Goal: Information Seeking & Learning: Learn about a topic

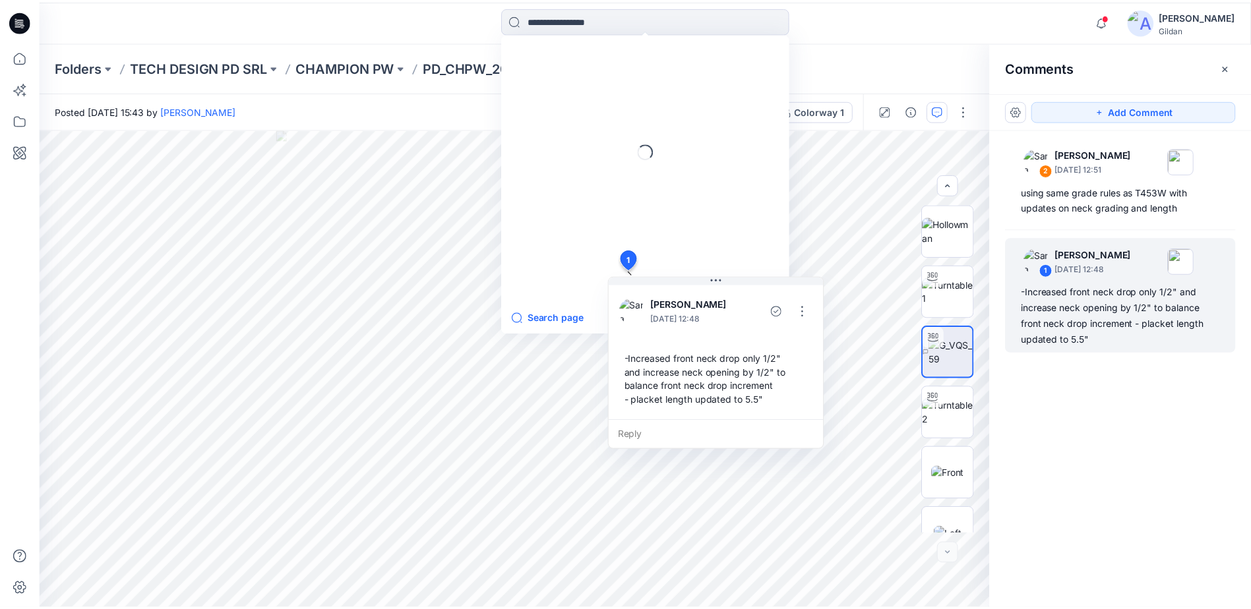
scroll to position [694, 0]
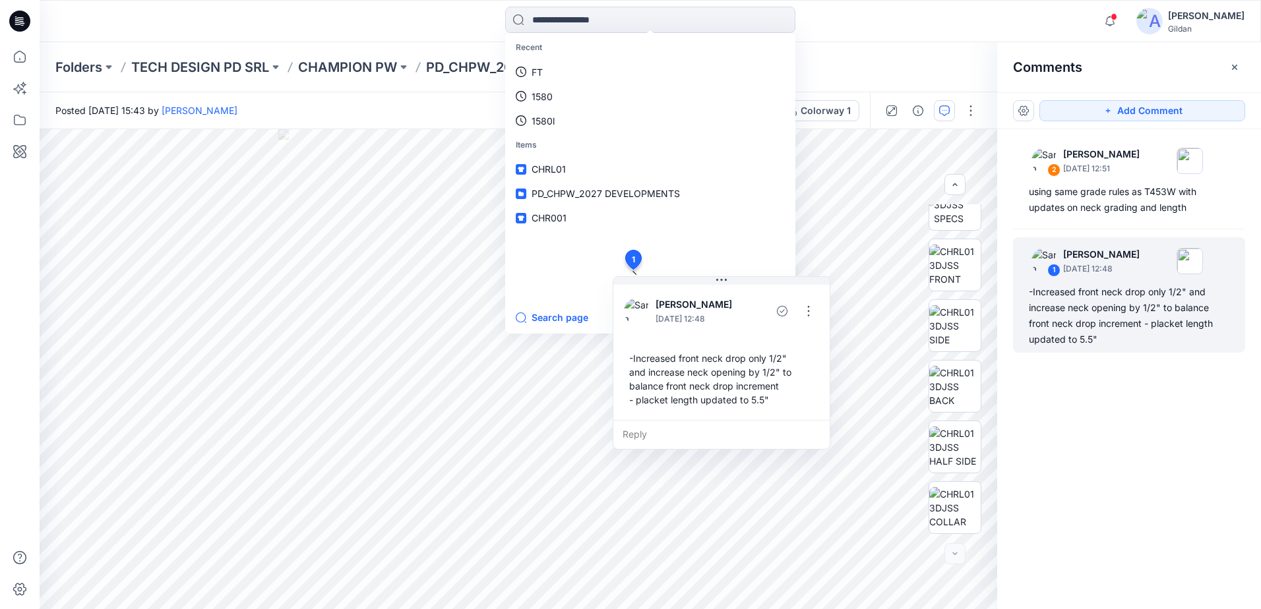
click at [420, 33] on div "Recent FT 1580 1580l Items CHRL01 PD_CHPW_2027 DEVELOPMENTS CHR001 Search page …" at bounding box center [650, 21] width 611 height 29
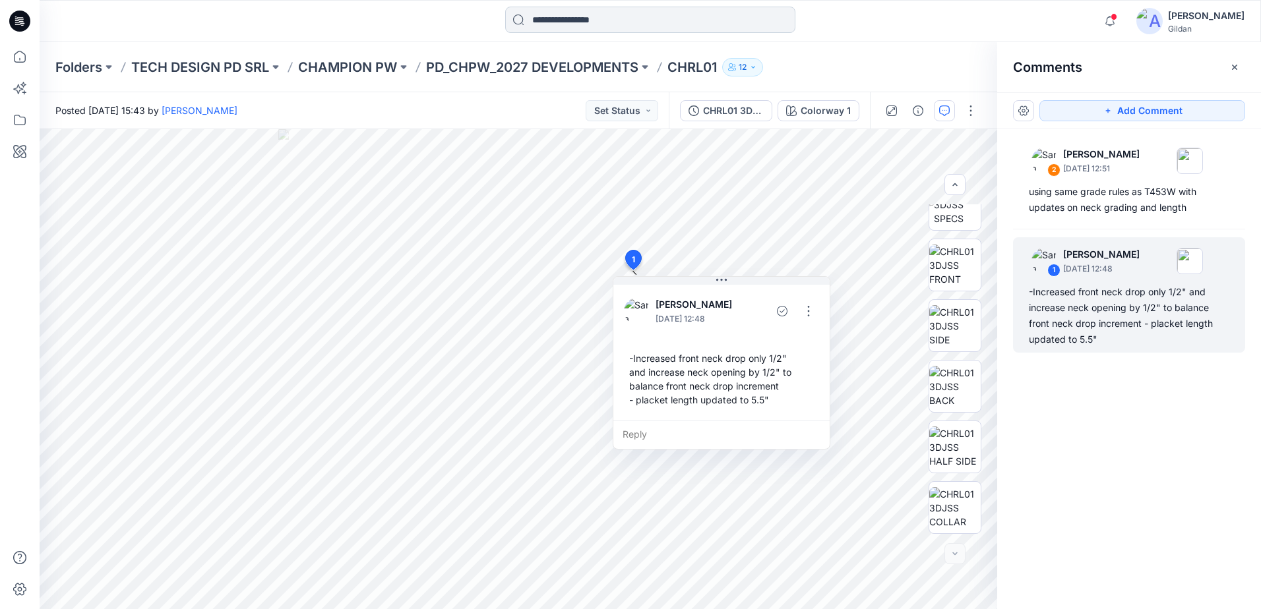
click at [569, 22] on input at bounding box center [650, 20] width 290 height 26
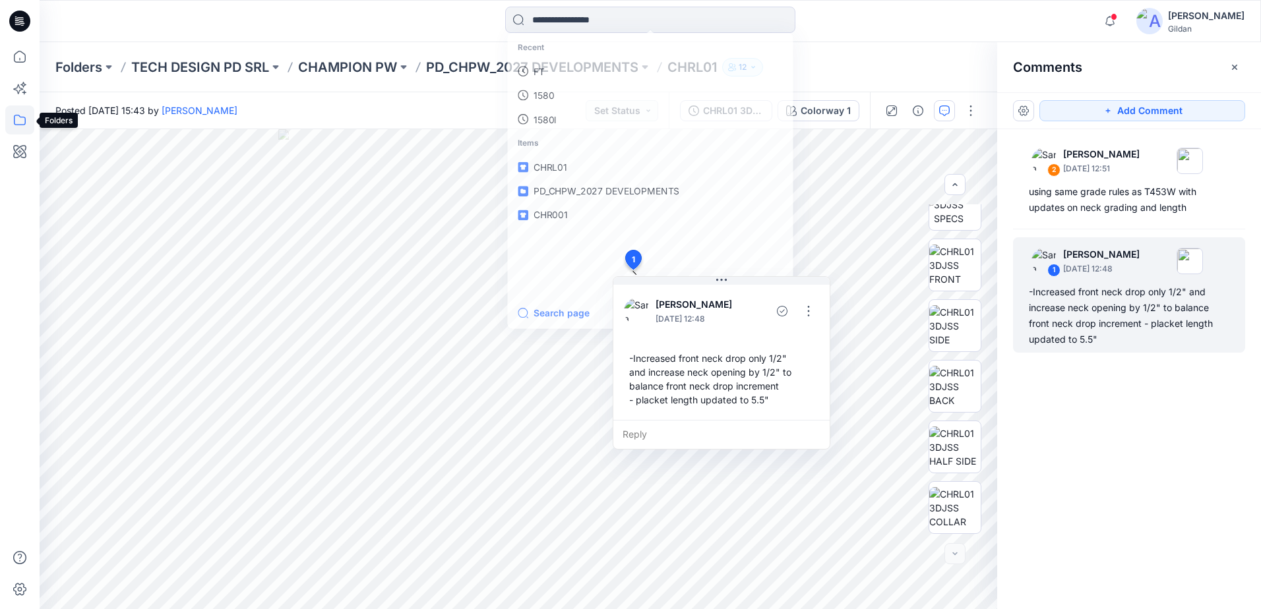
click at [23, 116] on icon at bounding box center [19, 120] width 29 height 29
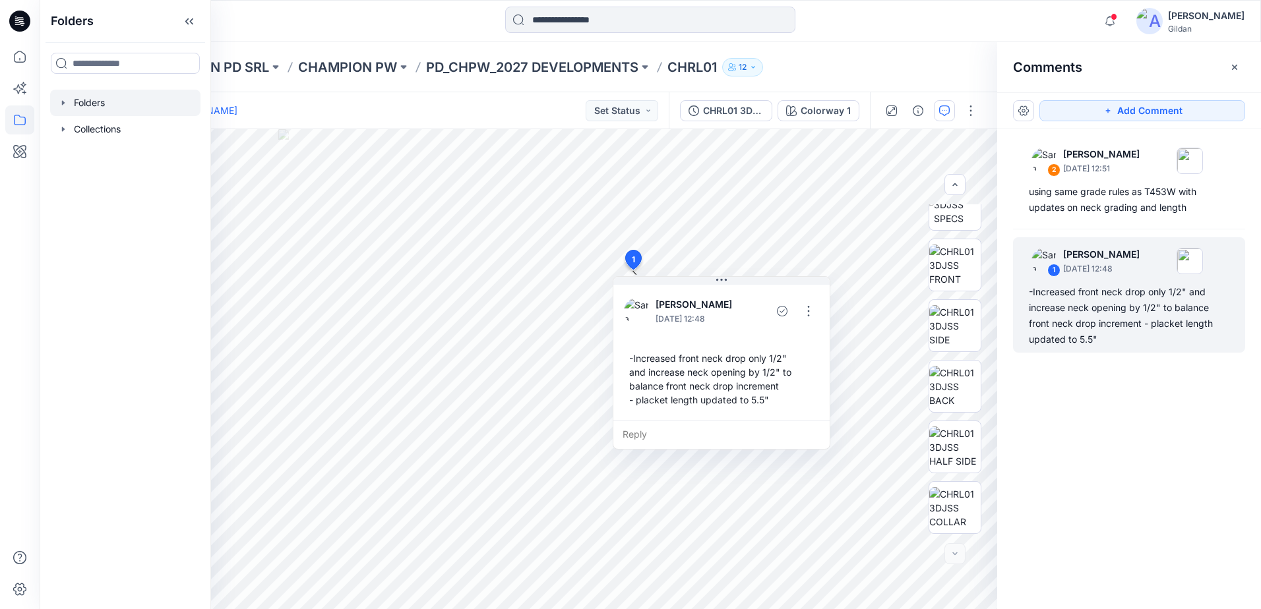
click at [102, 110] on div at bounding box center [125, 103] width 150 height 26
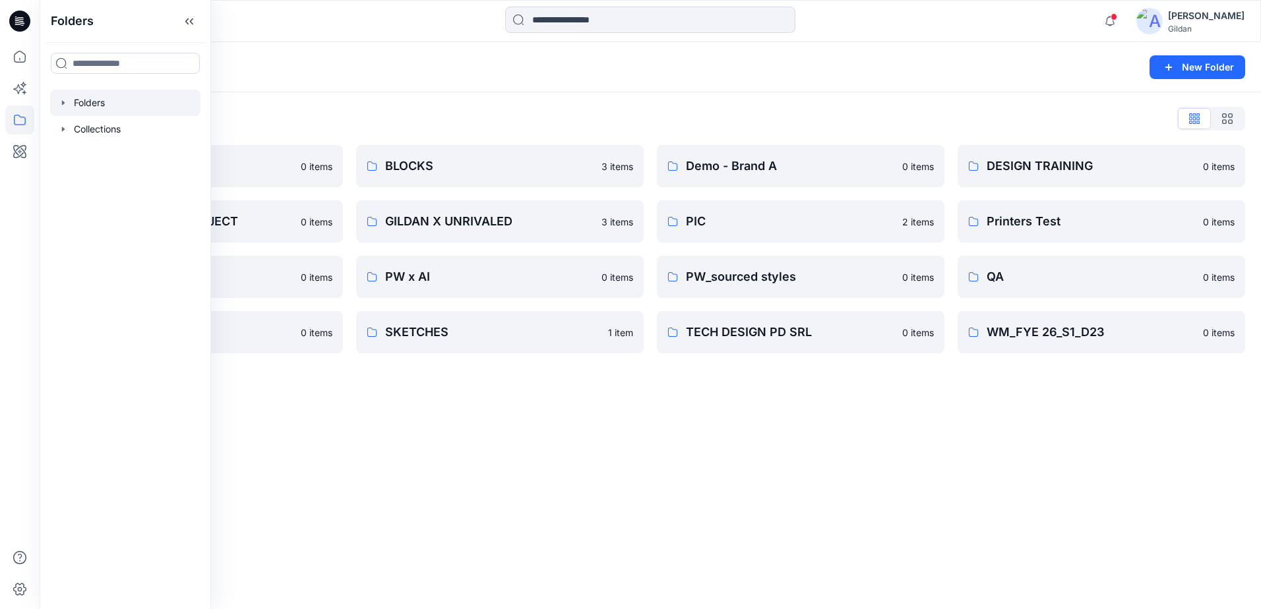
click at [739, 509] on div "Folders New Folder Folders List 3D ASSETS 0 items FIT STANDARDS PROJECT 0 items…" at bounding box center [651, 325] width 1222 height 567
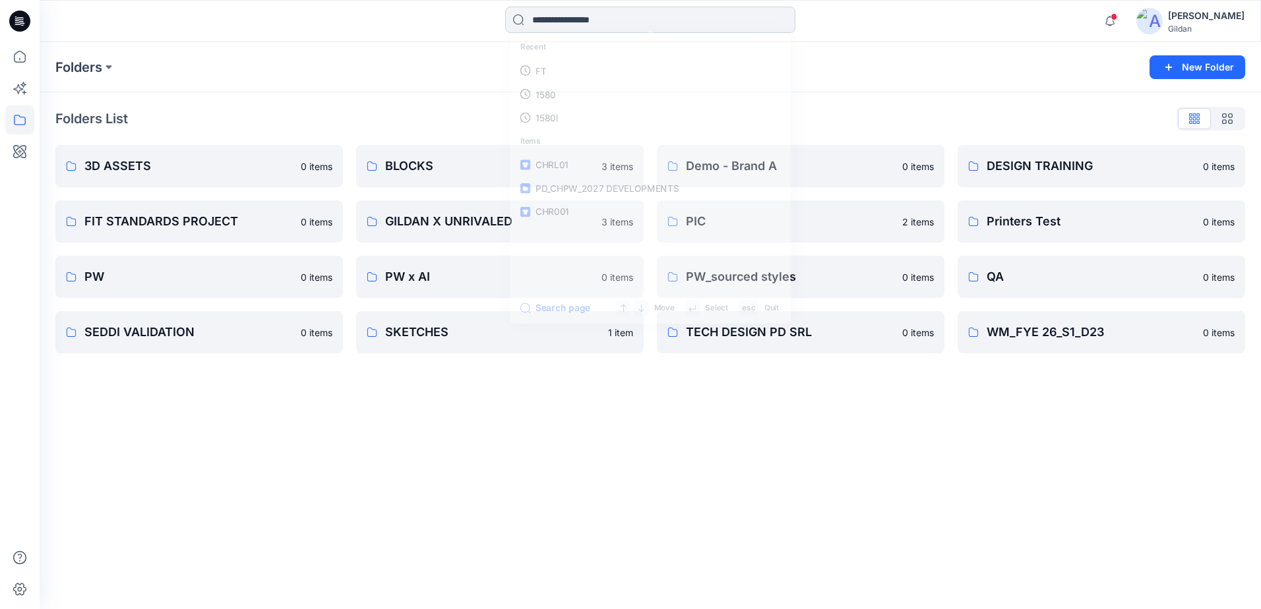
click at [638, 26] on input at bounding box center [650, 20] width 290 height 26
type input "**"
click at [1179, 19] on div "[PERSON_NAME]" at bounding box center [1206, 16] width 77 height 16
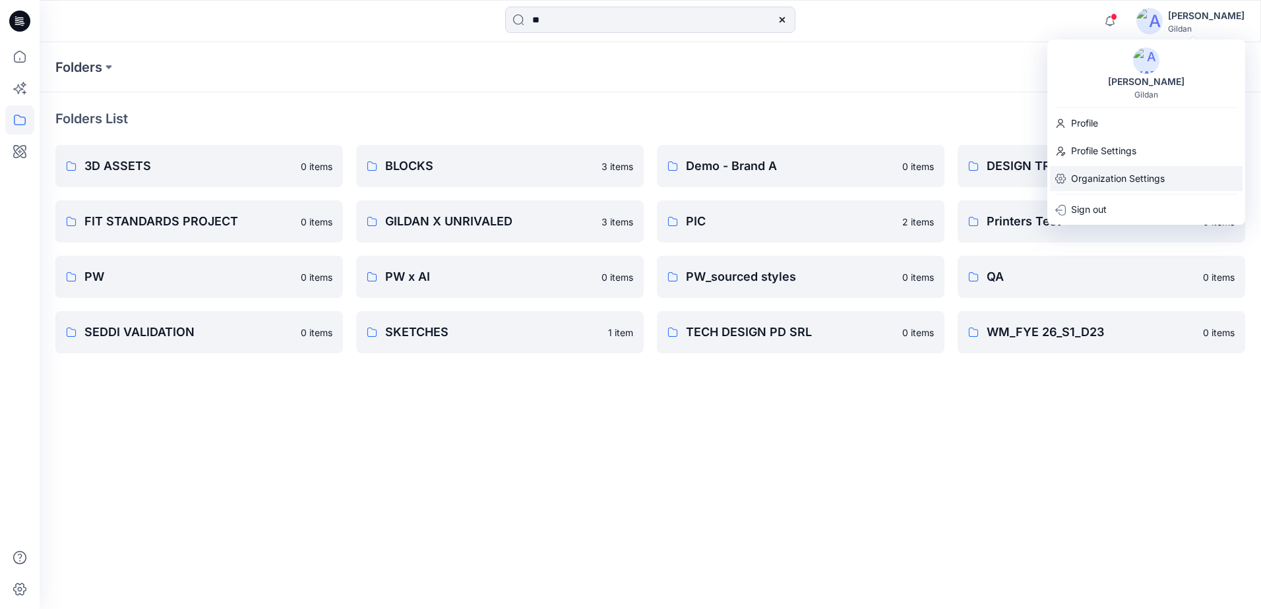
click at [1103, 186] on p "Organization Settings" at bounding box center [1118, 178] width 94 height 25
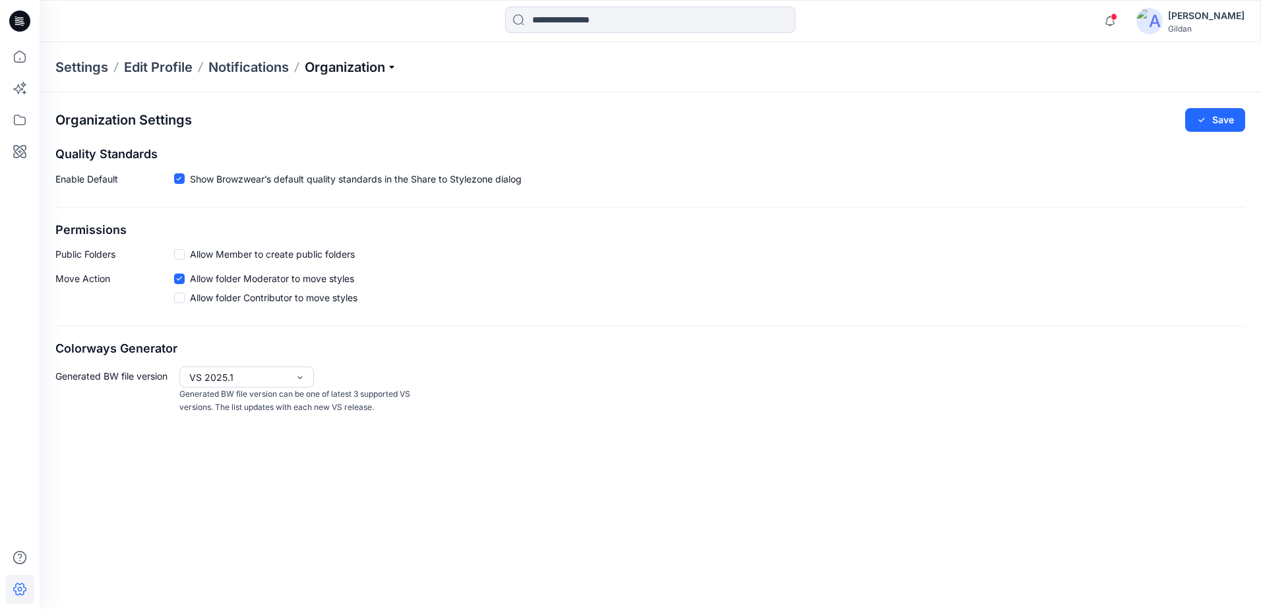
click at [381, 63] on p "Organization" at bounding box center [351, 67] width 92 height 18
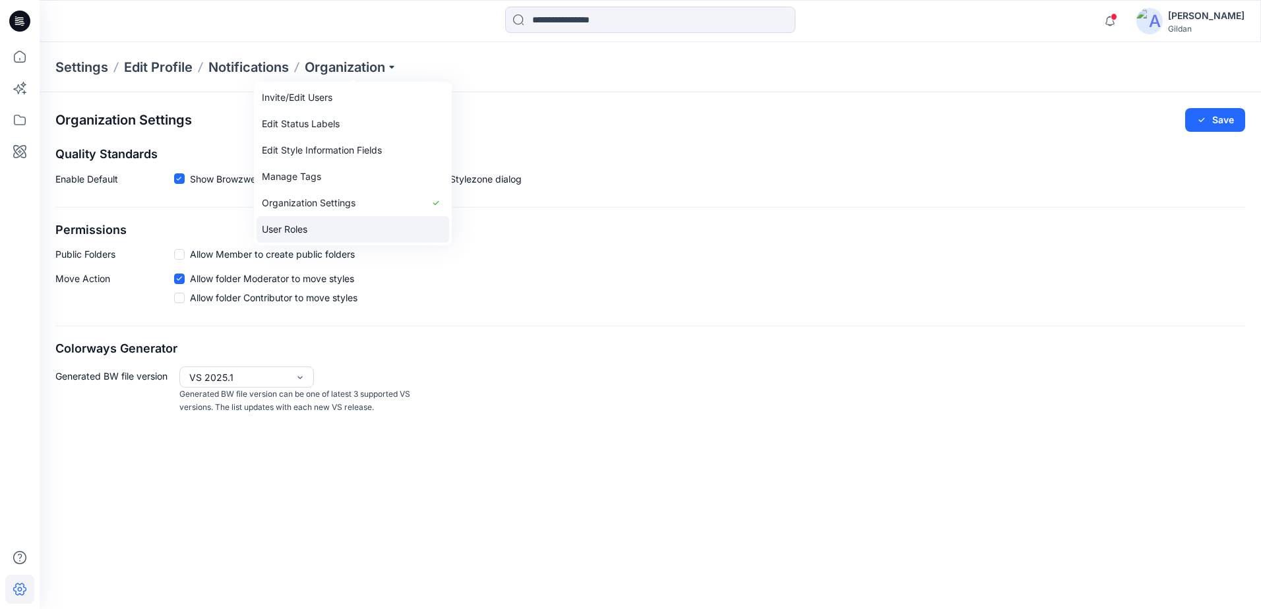
click at [300, 229] on link "User Roles" at bounding box center [353, 229] width 193 height 26
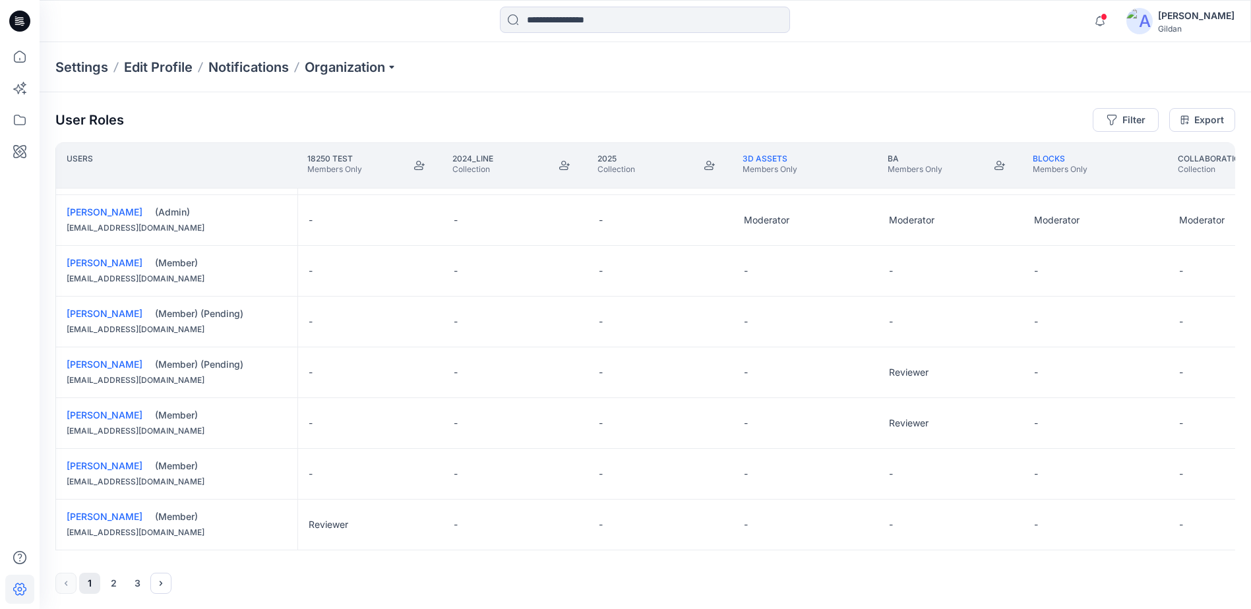
scroll to position [919, 0]
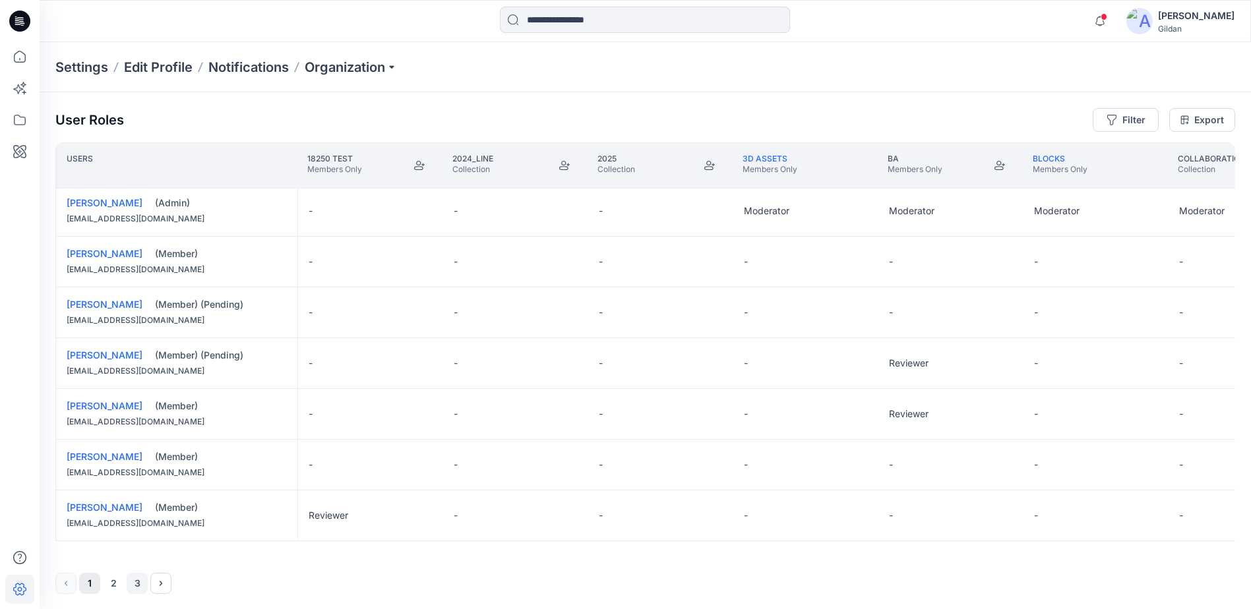
click at [138, 584] on button "3" at bounding box center [137, 583] width 21 height 21
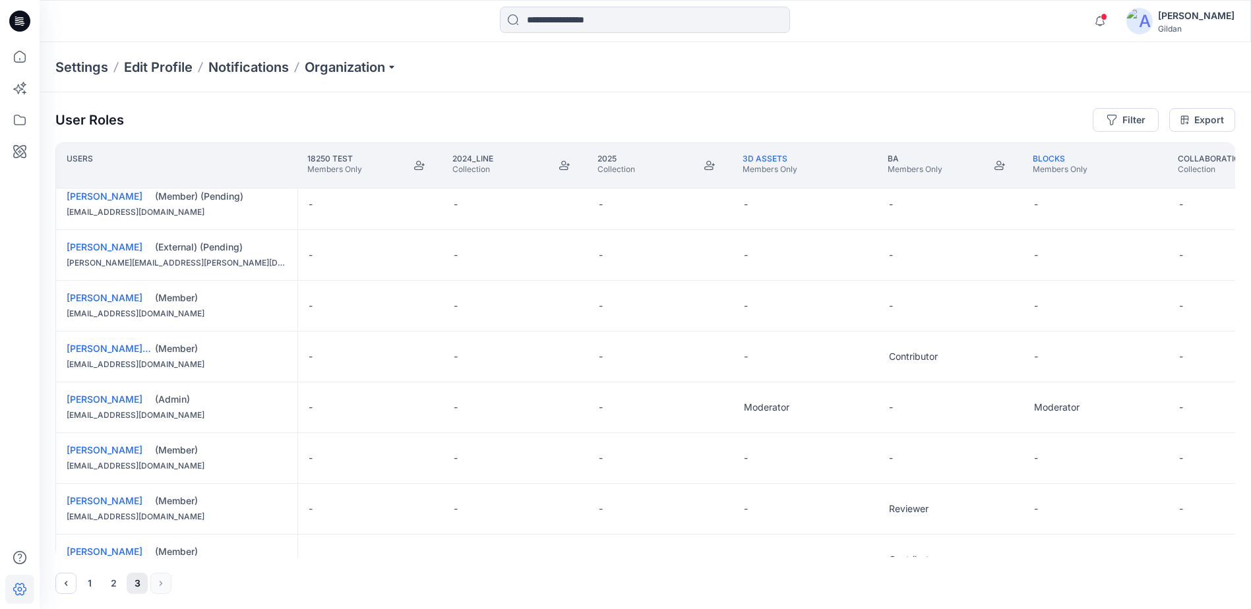
scroll to position [264, 0]
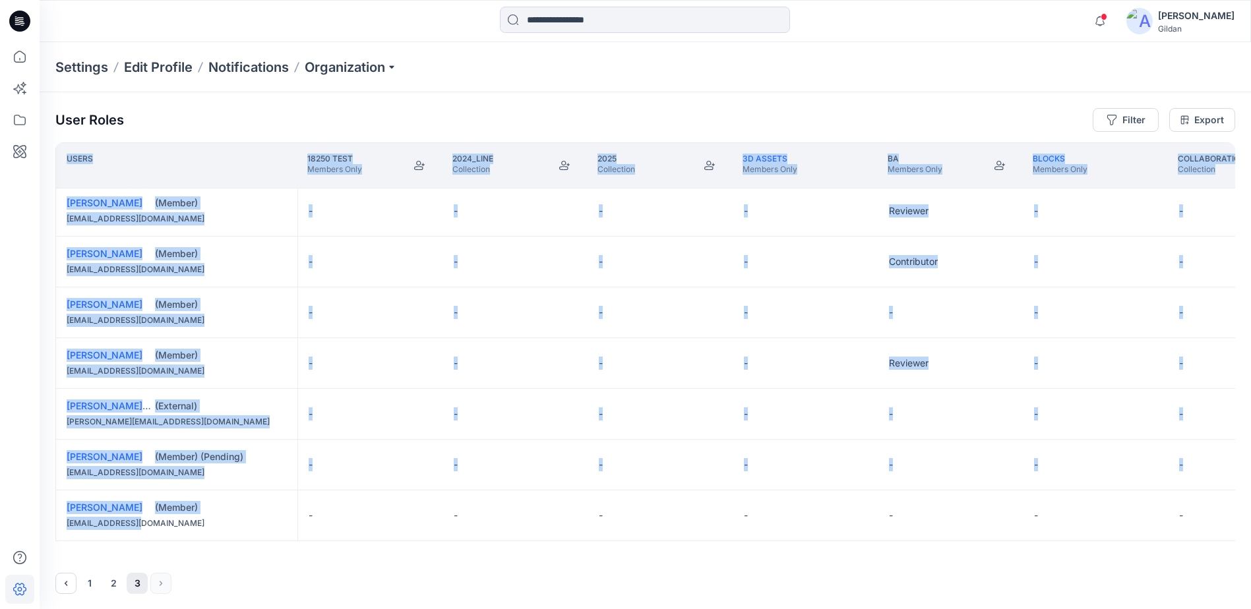
drag, startPoint x: 256, startPoint y: 557, endPoint x: 276, endPoint y: 525, distance: 38.2
click at [276, 525] on div "User Roles Filter Export Users 18250 TESt Members Only 2024_LINE Collection 202…" at bounding box center [646, 351] width 1212 height 518
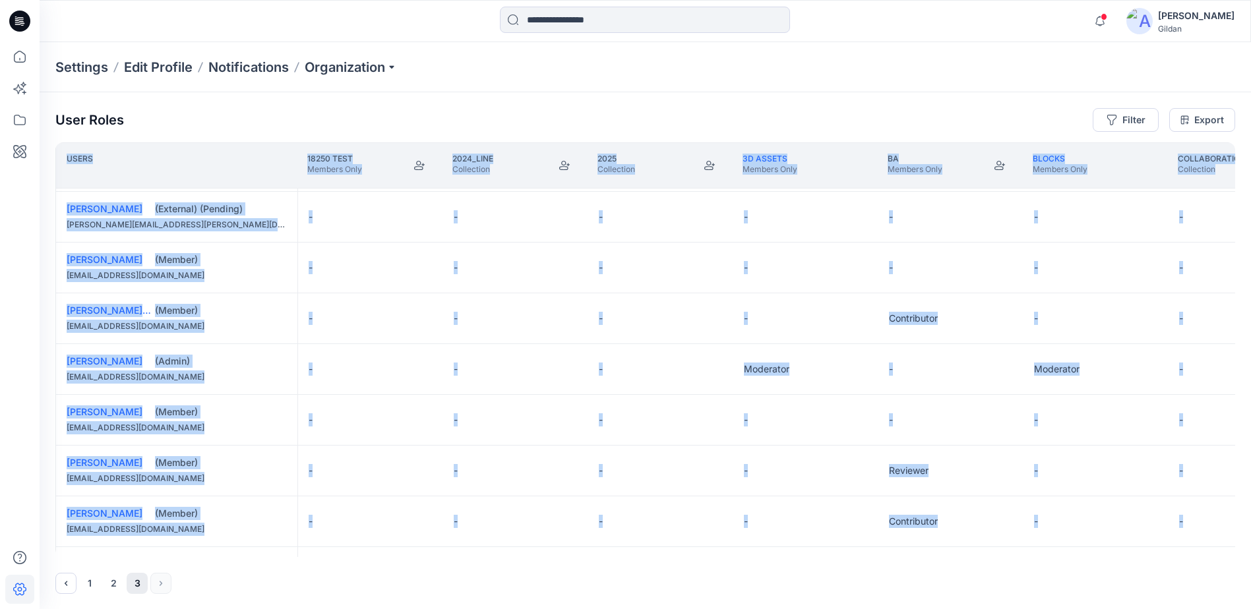
scroll to position [300, 0]
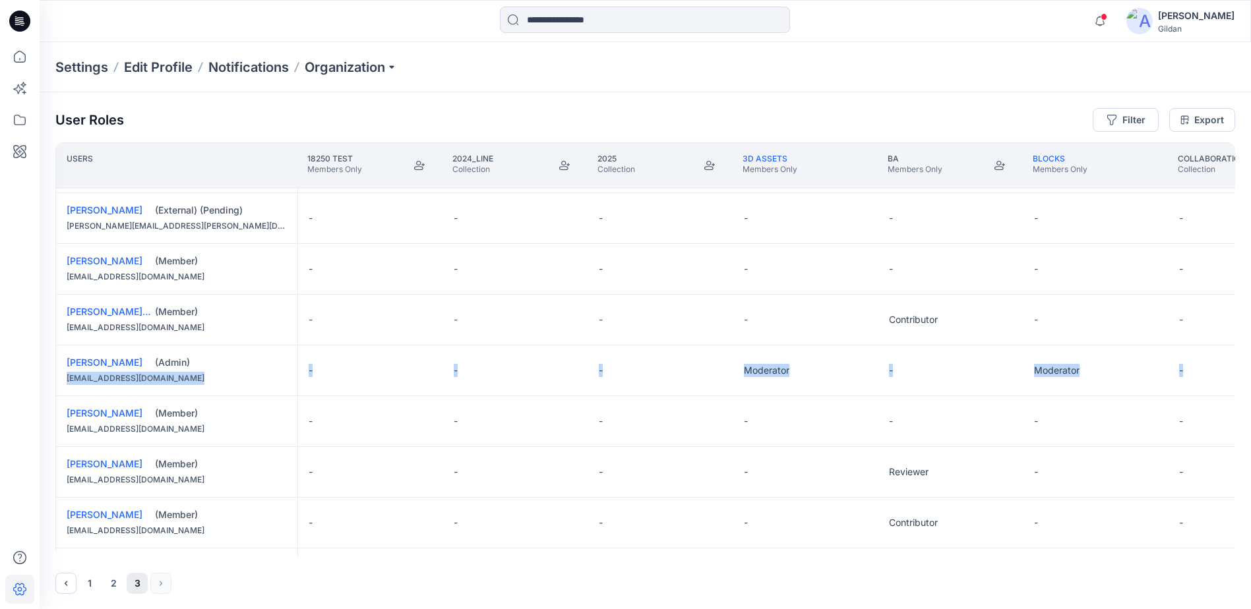
drag, startPoint x: 49, startPoint y: 377, endPoint x: 1184, endPoint y: 363, distance: 1134.5
click at [1184, 363] on div "User Roles Filter Export Users 18250 TESt Members Only 2024_LINE Collection 202…" at bounding box center [646, 351] width 1212 height 518
click at [1001, 368] on button "Edit Role" at bounding box center [1001, 371] width 24 height 24
click at [923, 473] on button "Moderator" at bounding box center [939, 474] width 142 height 24
click at [26, 127] on icon at bounding box center [19, 120] width 29 height 29
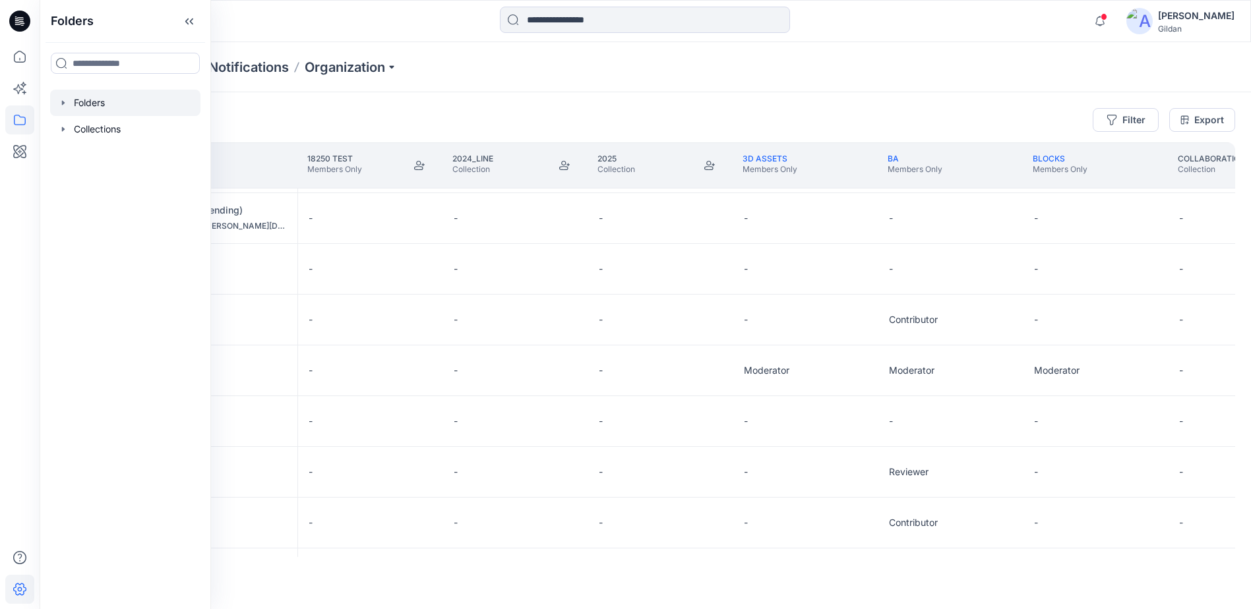
click at [109, 100] on div at bounding box center [125, 103] width 150 height 26
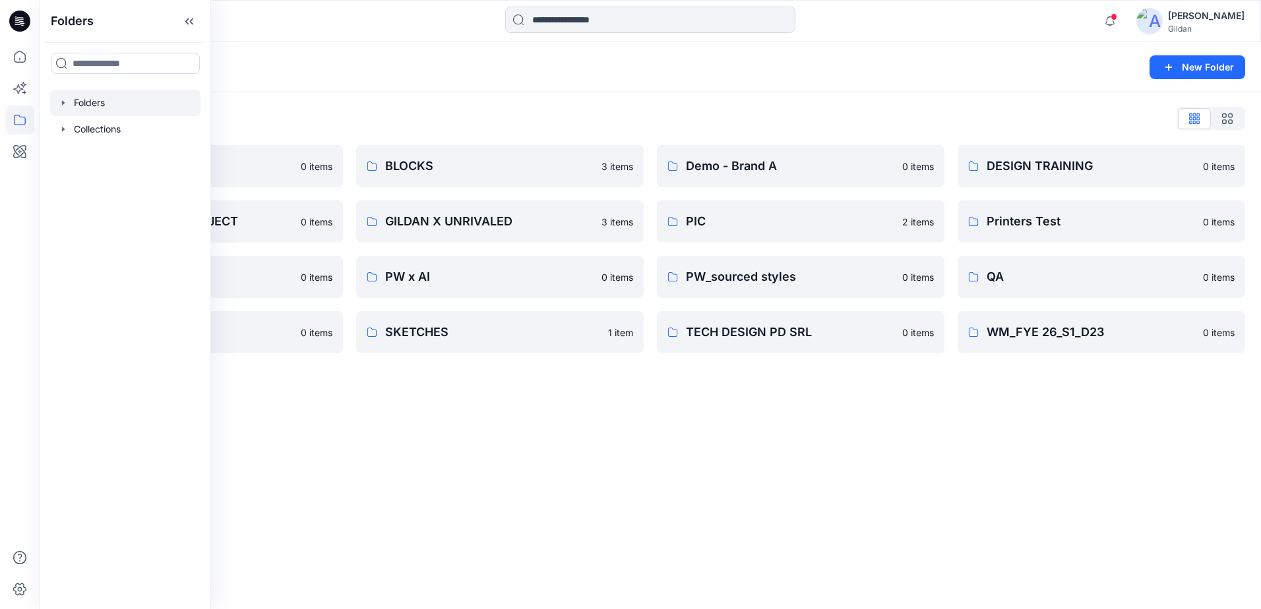
drag, startPoint x: 504, startPoint y: 81, endPoint x: 552, endPoint y: 69, distance: 49.6
click at [505, 80] on div "Folders New Folder" at bounding box center [651, 67] width 1222 height 50
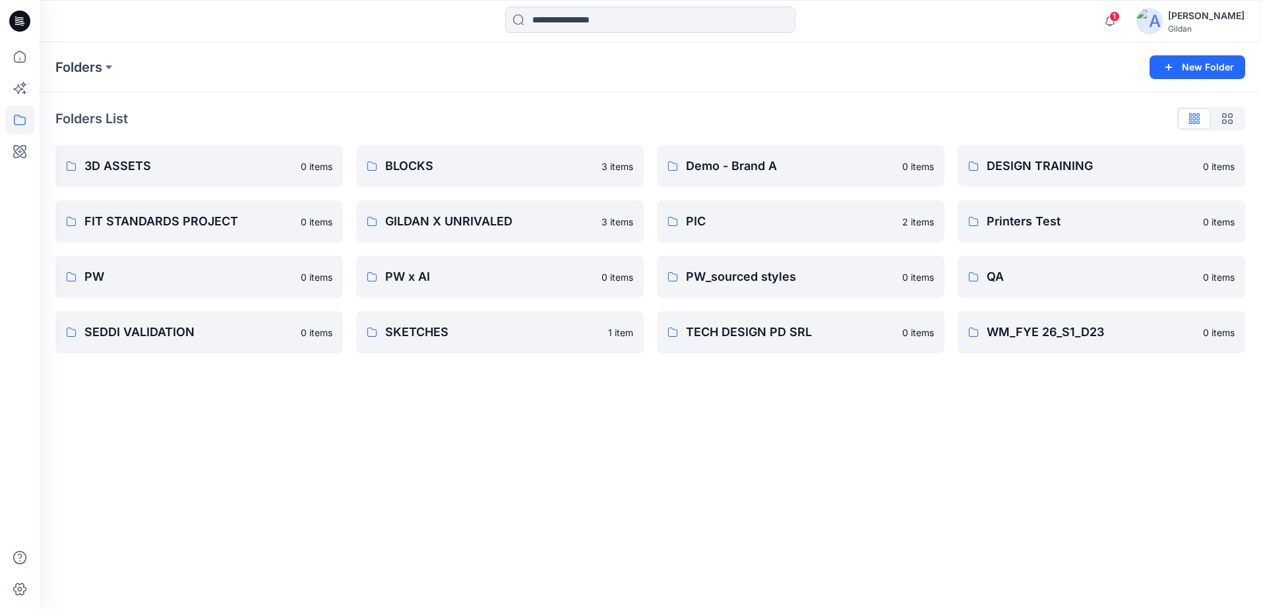
click at [20, 23] on icon at bounding box center [19, 21] width 21 height 21
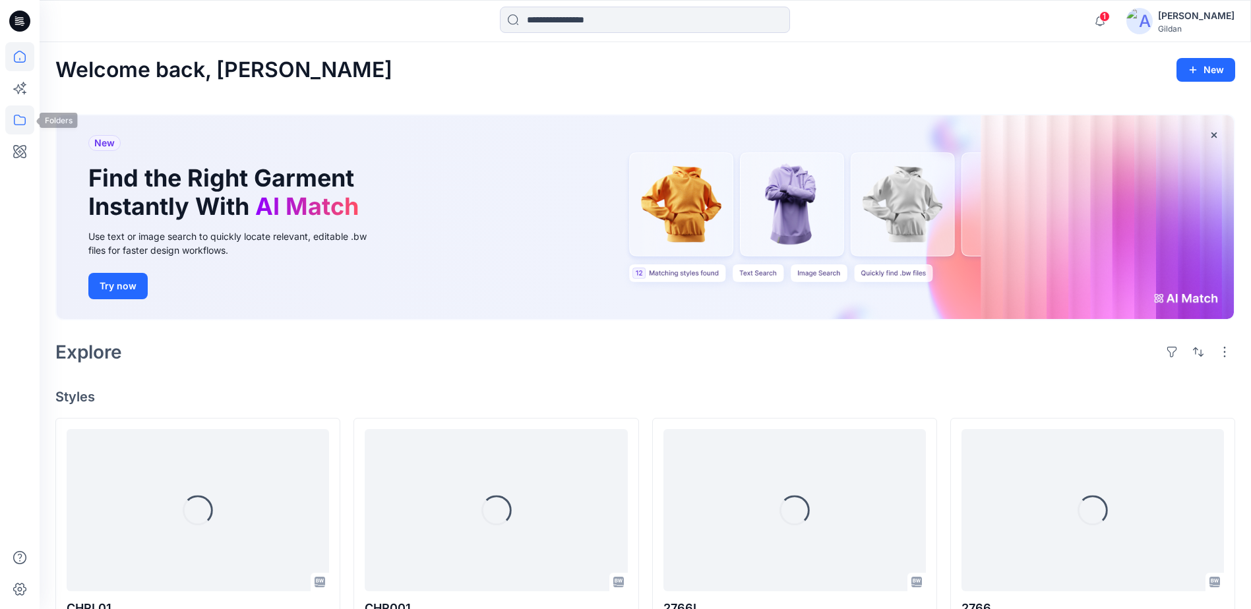
click at [18, 123] on icon at bounding box center [19, 120] width 29 height 29
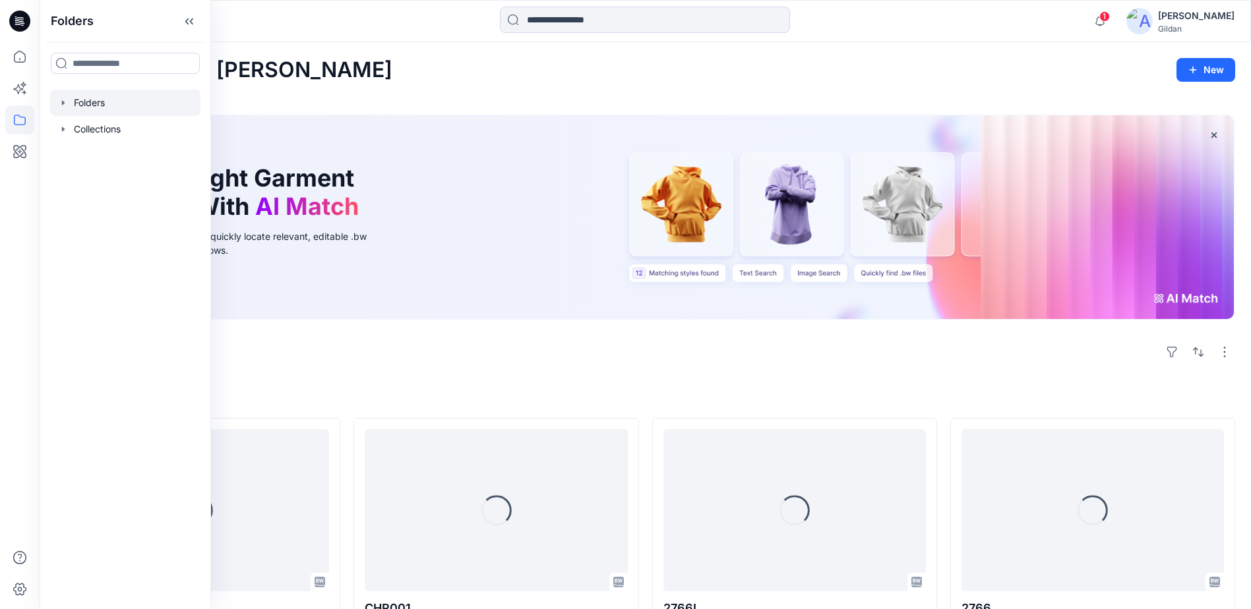
click at [106, 109] on div at bounding box center [125, 103] width 150 height 26
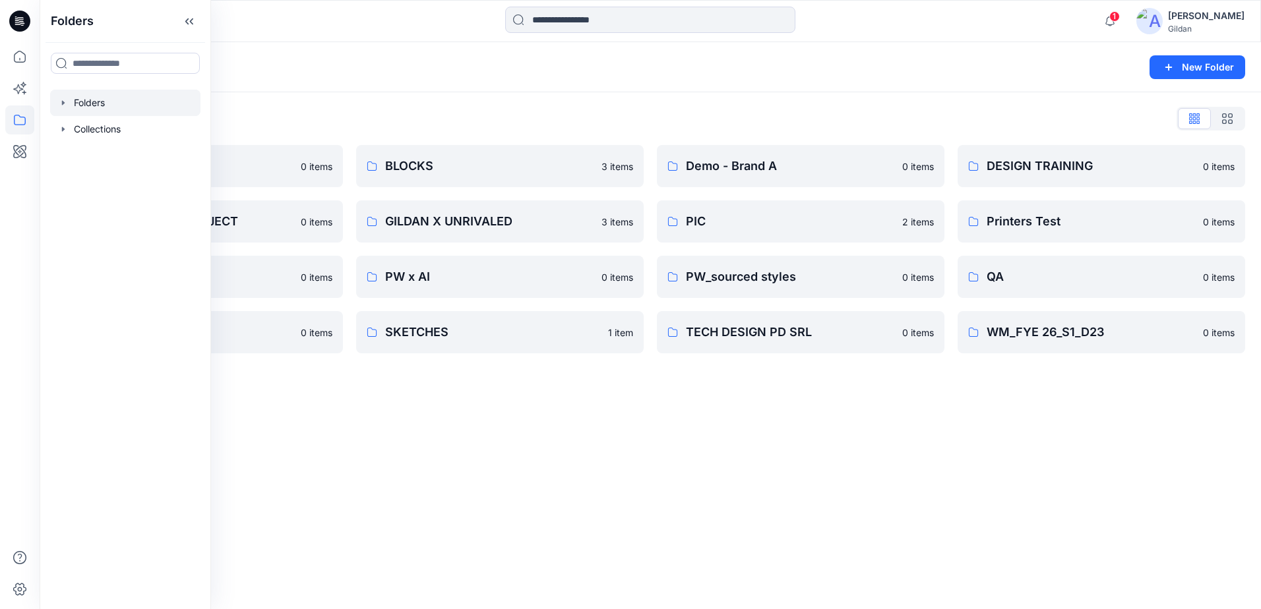
click at [536, 88] on div "Folders New Folder" at bounding box center [651, 67] width 1222 height 50
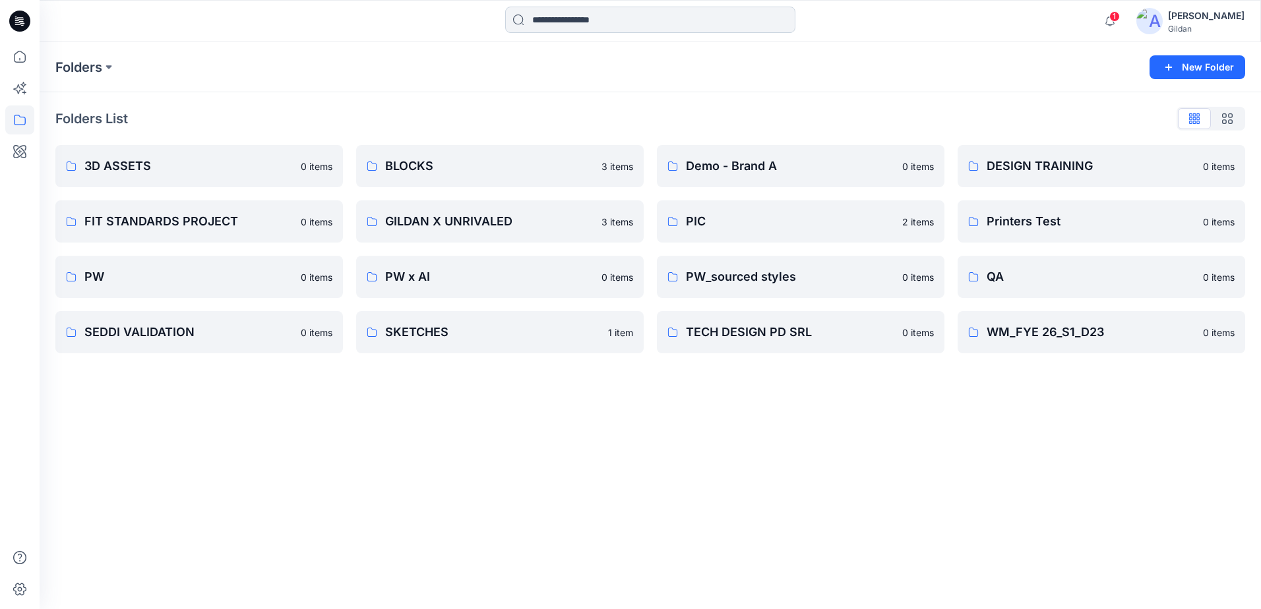
click at [587, 18] on input at bounding box center [650, 20] width 290 height 26
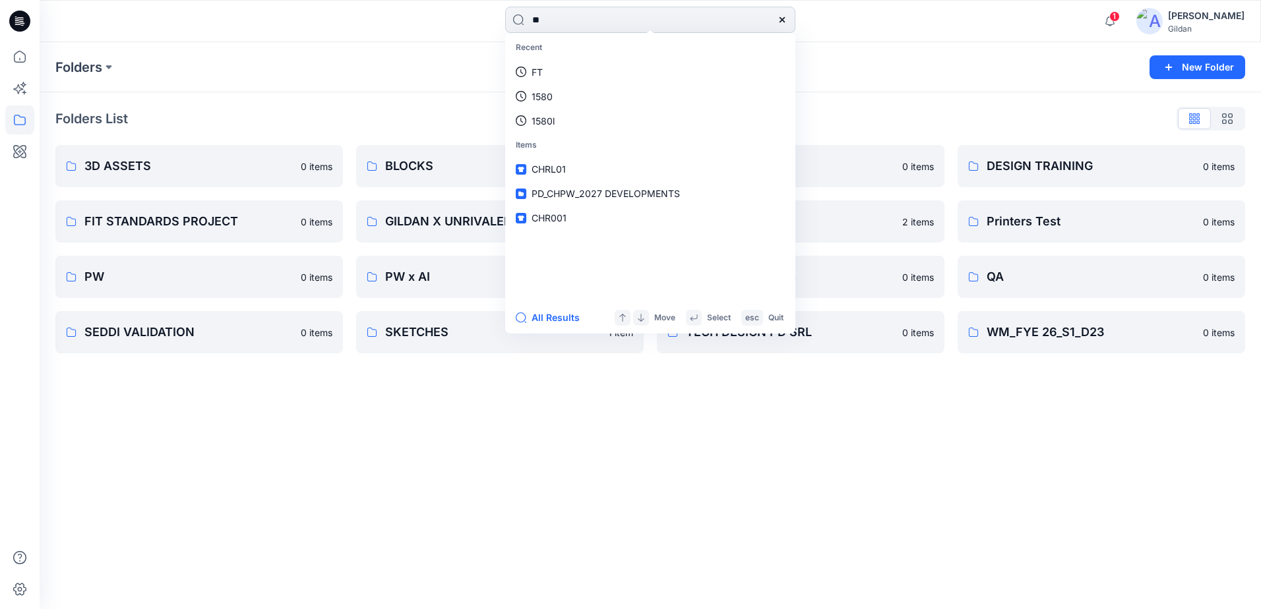
type input "*"
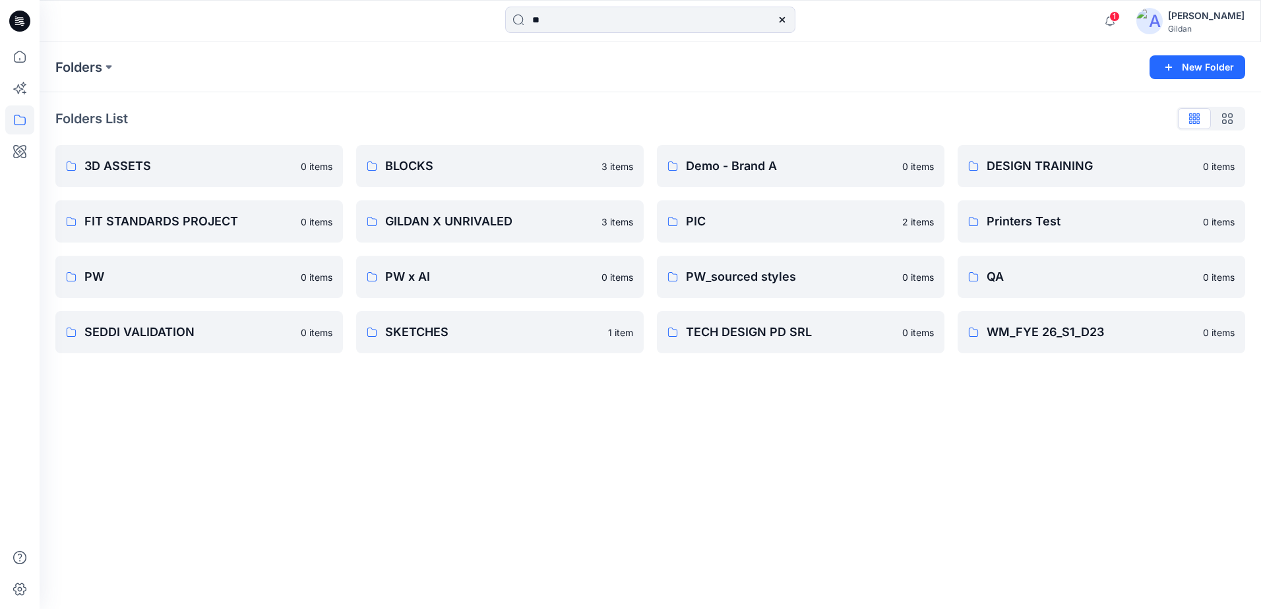
type input "**"
click at [1198, 19] on div "[PERSON_NAME]" at bounding box center [1206, 16] width 77 height 16
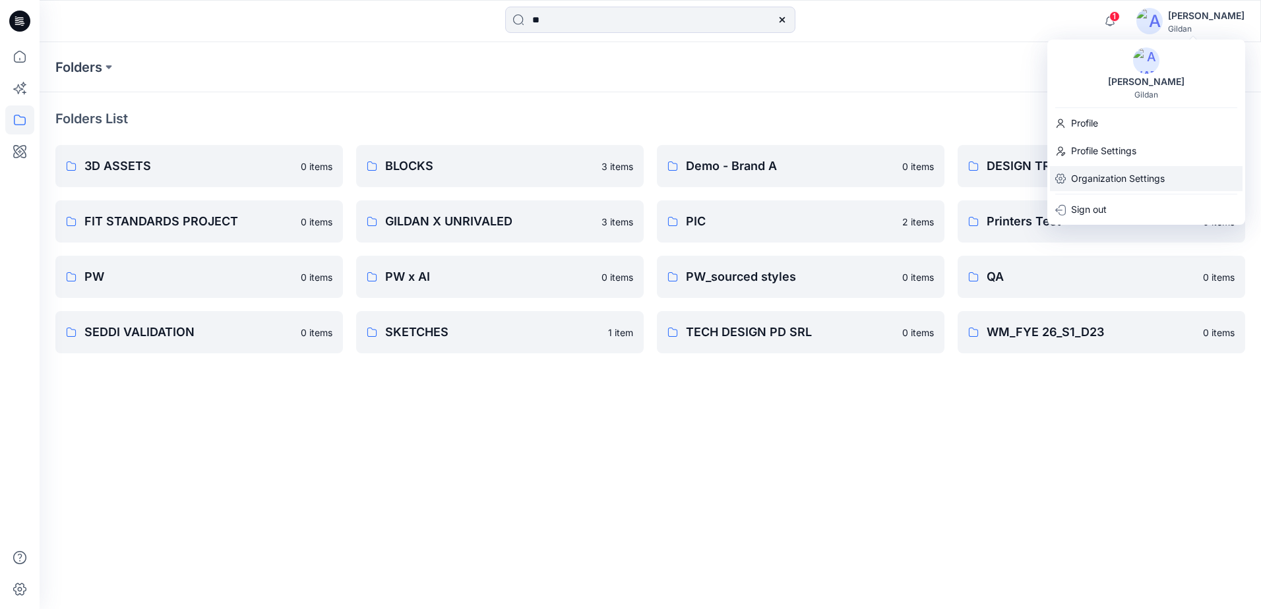
click at [1127, 183] on p "Organization Settings" at bounding box center [1118, 178] width 94 height 25
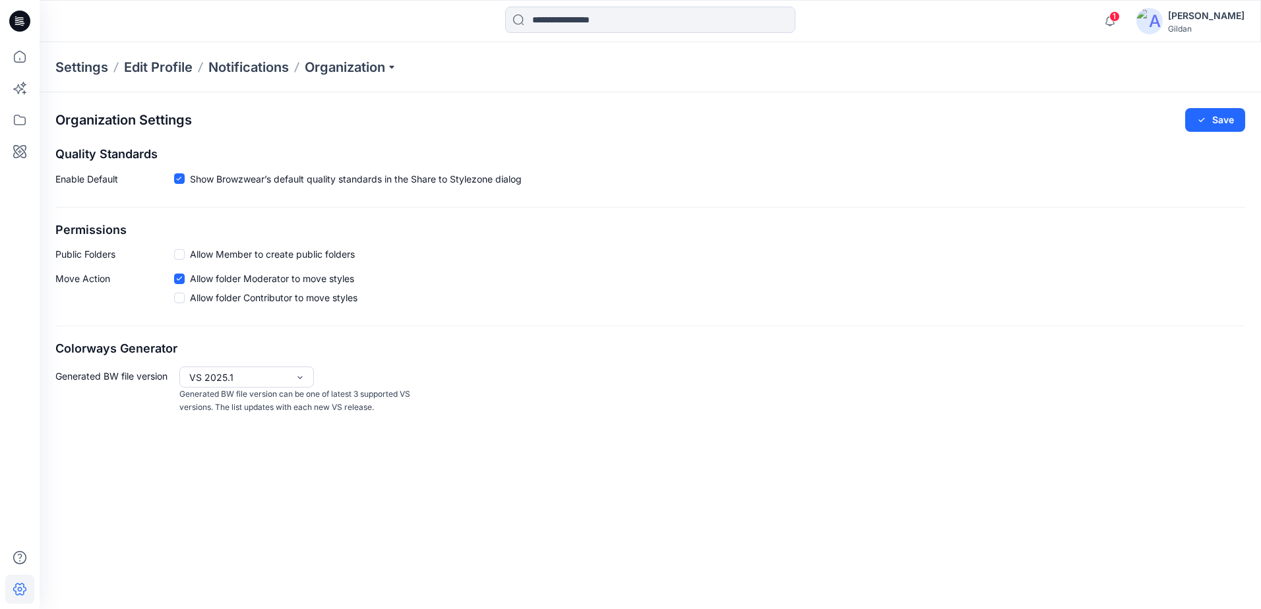
click at [344, 77] on div "Settings Edit Profile Notifications Organization" at bounding box center [651, 67] width 1222 height 50
click at [348, 66] on p "Organization" at bounding box center [351, 67] width 92 height 18
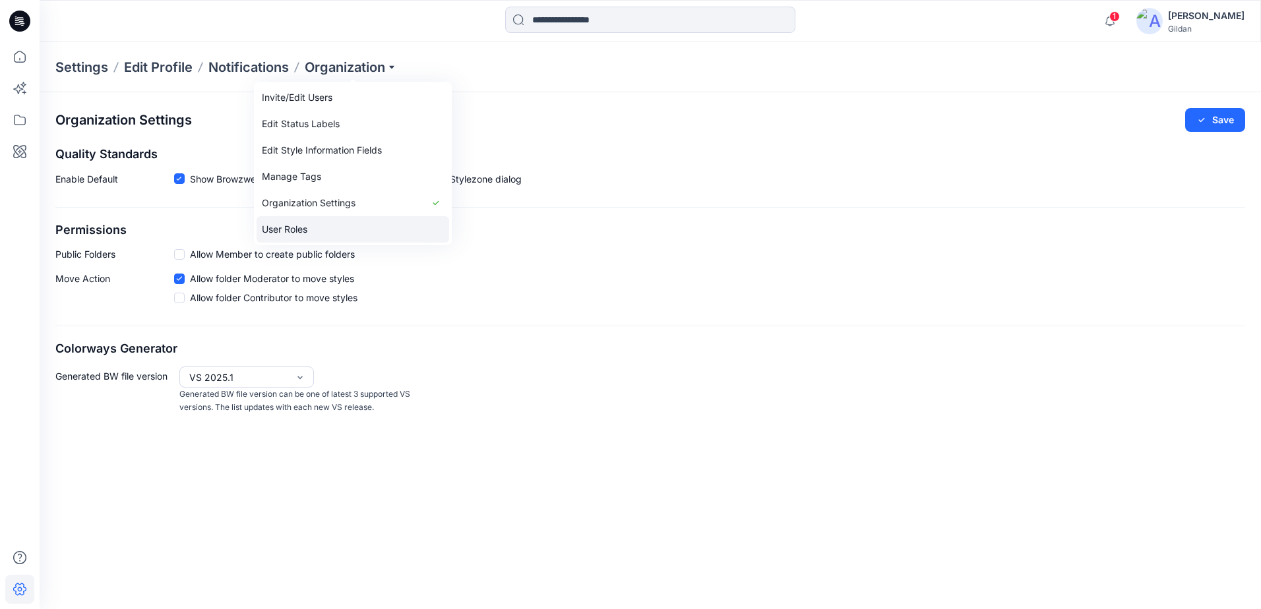
click at [308, 229] on link "User Roles" at bounding box center [353, 229] width 193 height 26
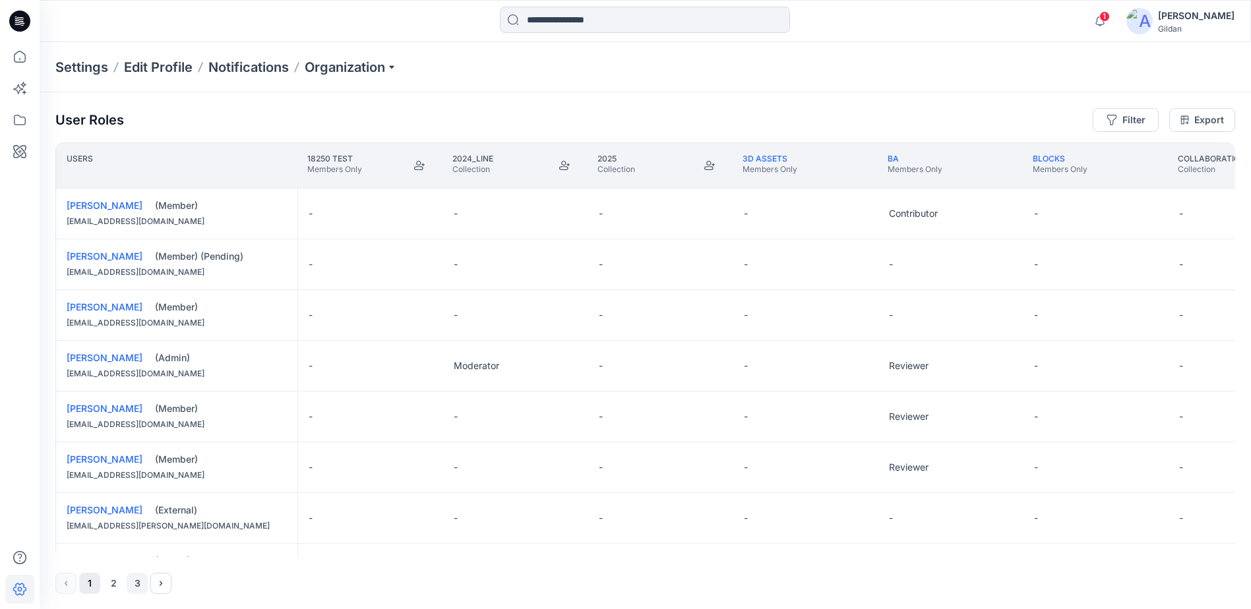
click at [133, 585] on button "3" at bounding box center [137, 583] width 21 height 21
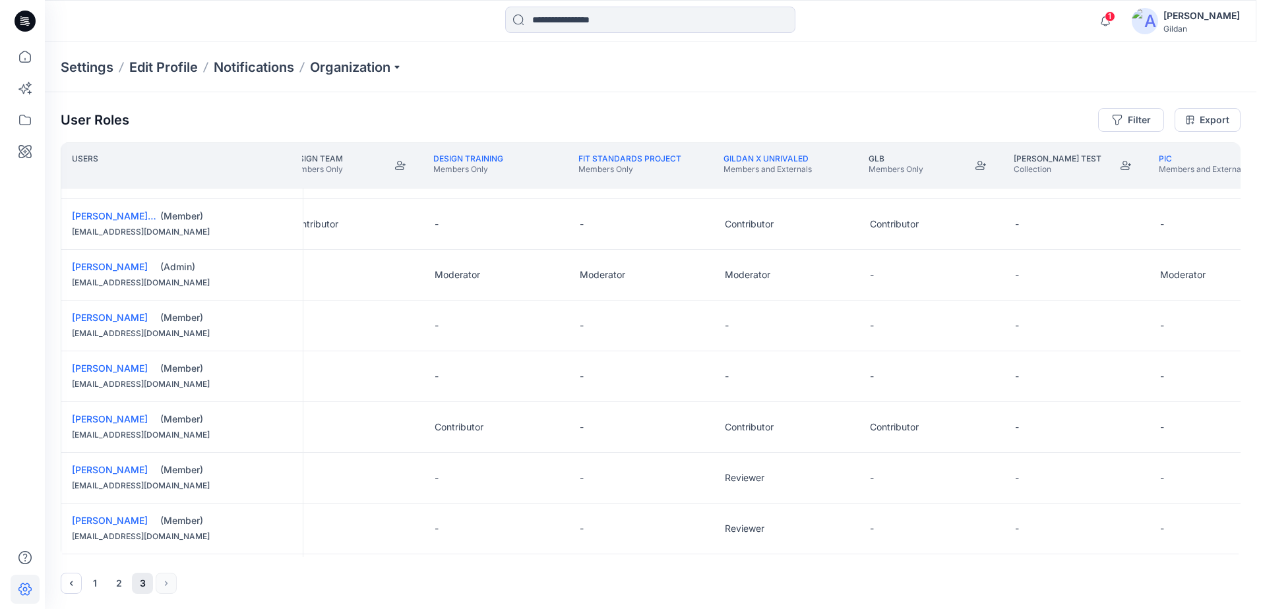
scroll to position [396, 1501]
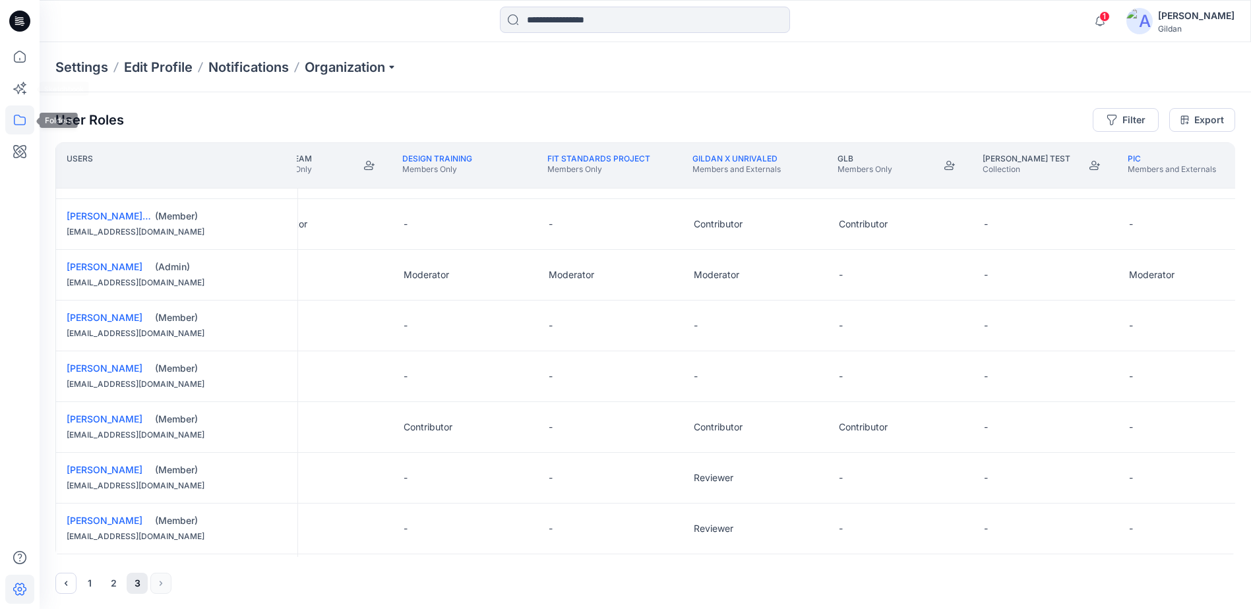
click at [25, 121] on icon at bounding box center [20, 120] width 12 height 11
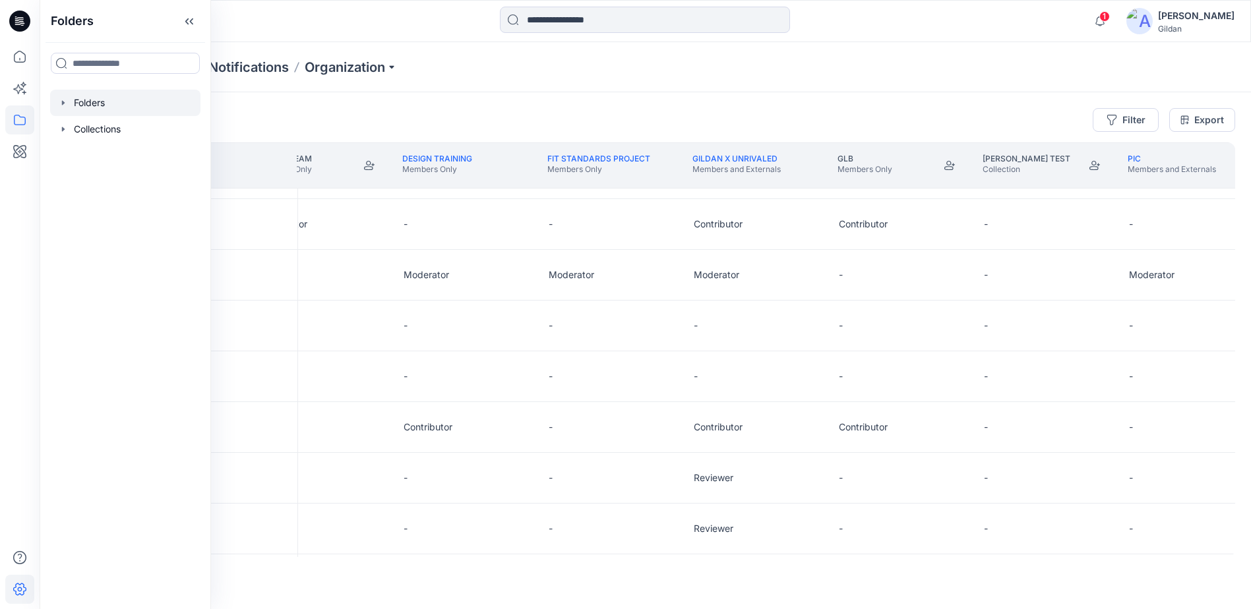
click at [121, 100] on div at bounding box center [125, 103] width 150 height 26
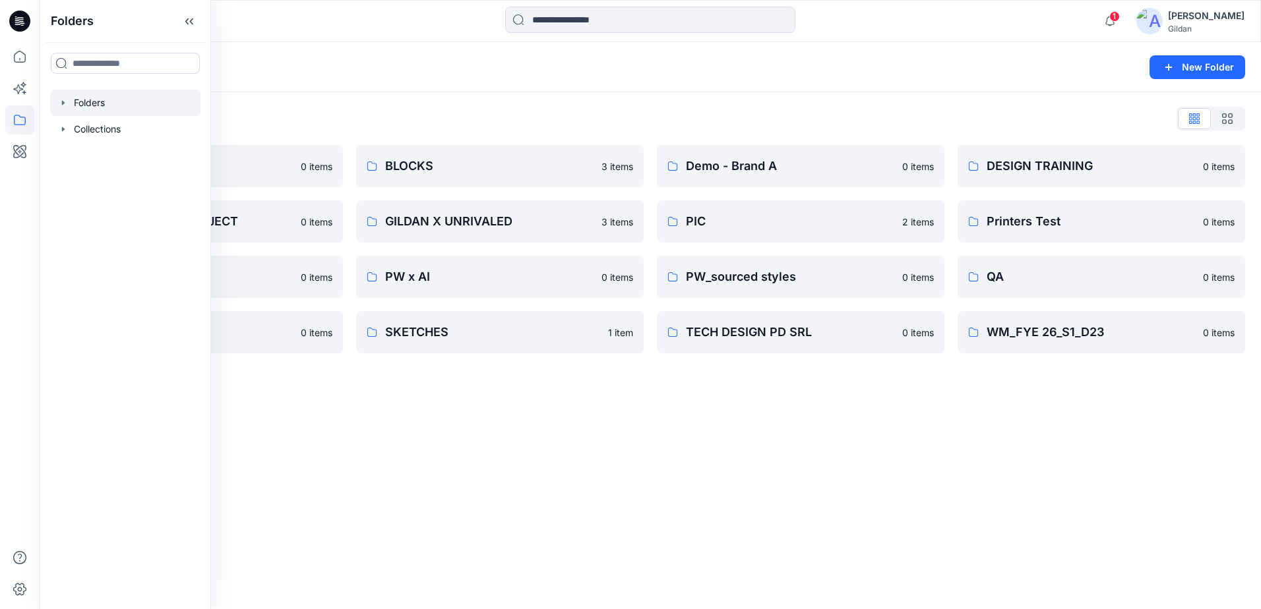
click at [543, 403] on div "Folders New Folder Folders List 3D ASSETS 0 items FIT STANDARDS PROJECT 0 items…" at bounding box center [651, 325] width 1222 height 567
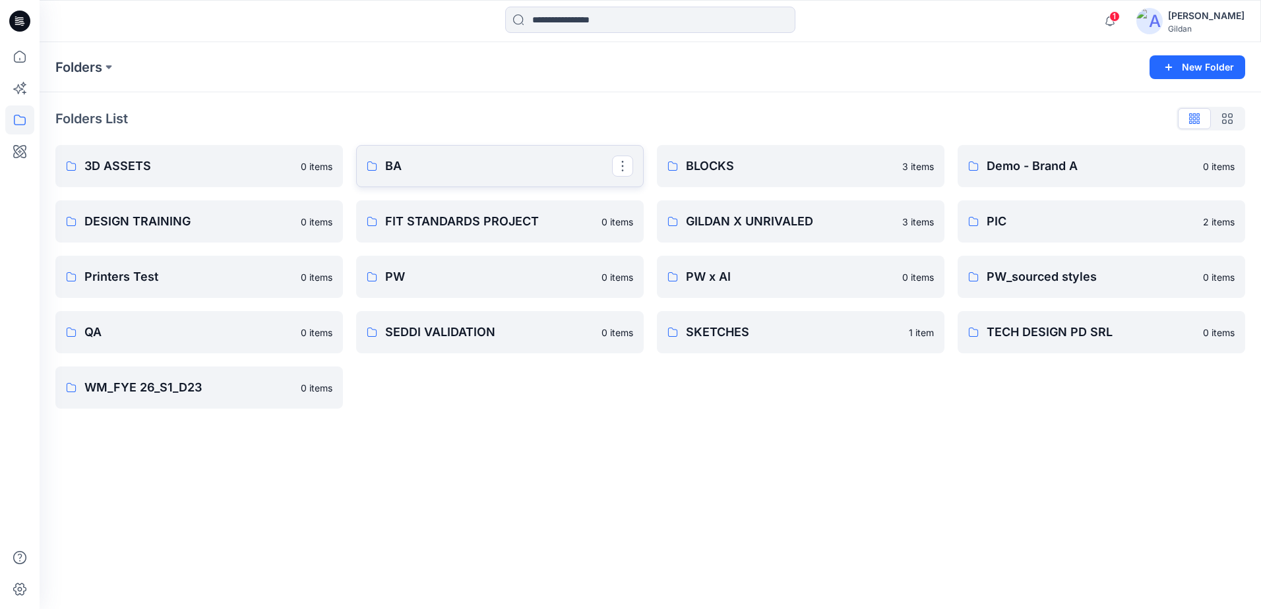
click at [398, 166] on p "BA" at bounding box center [498, 166] width 227 height 18
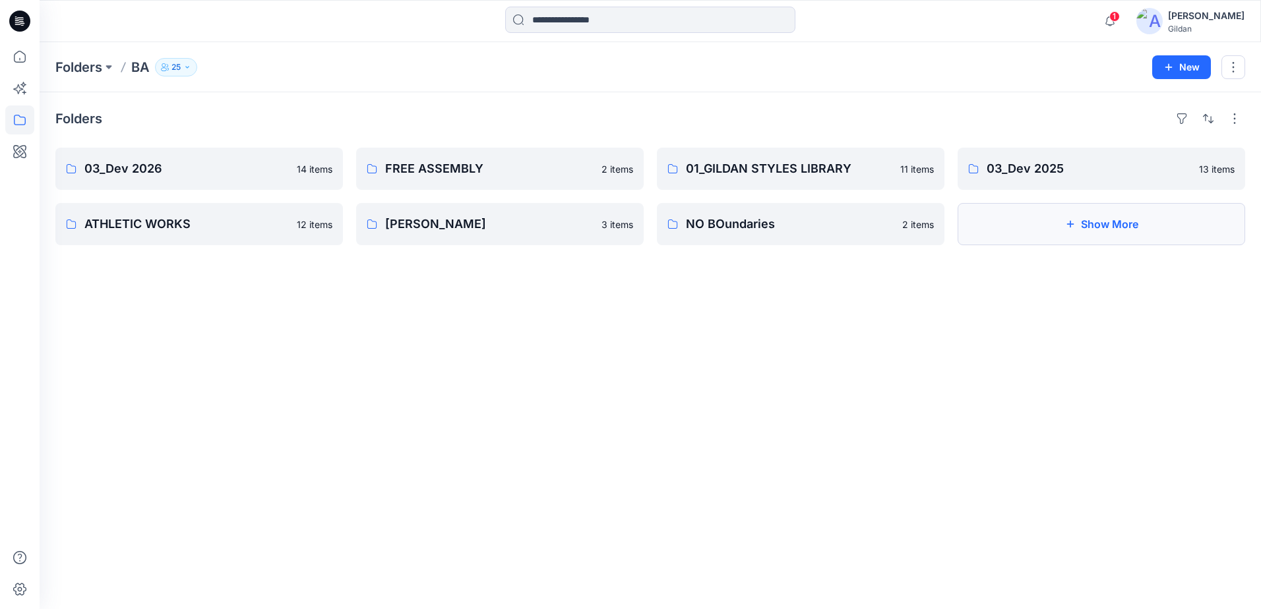
click at [1100, 229] on button "Show More" at bounding box center [1102, 224] width 288 height 42
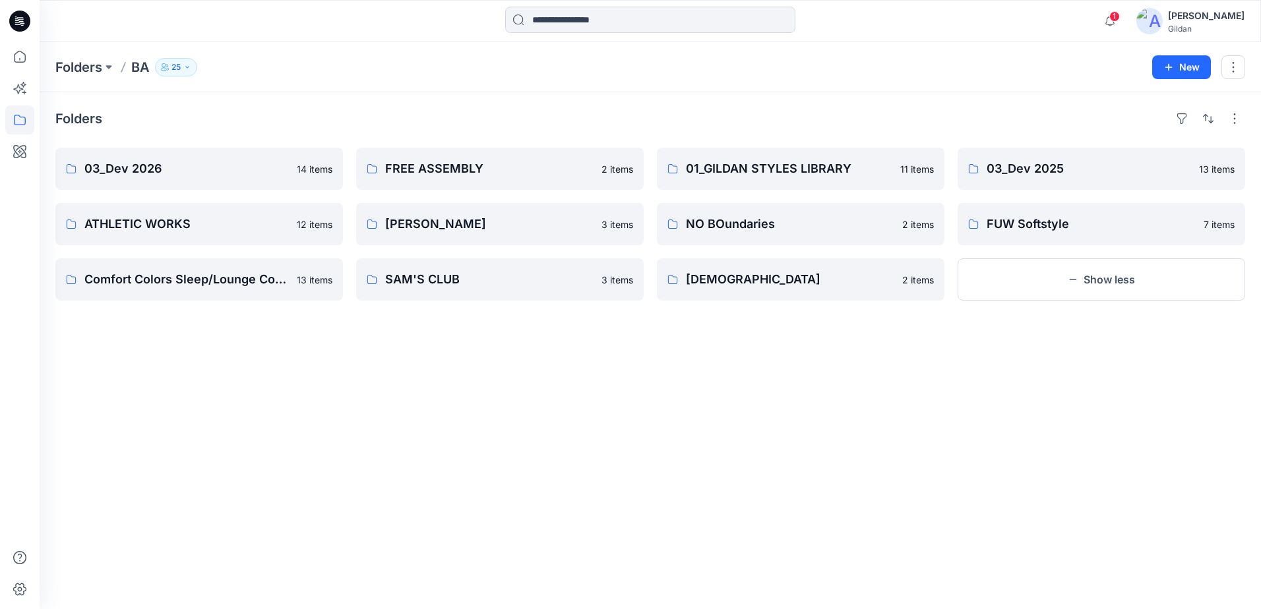
click at [20, 21] on icon at bounding box center [21, 21] width 5 height 1
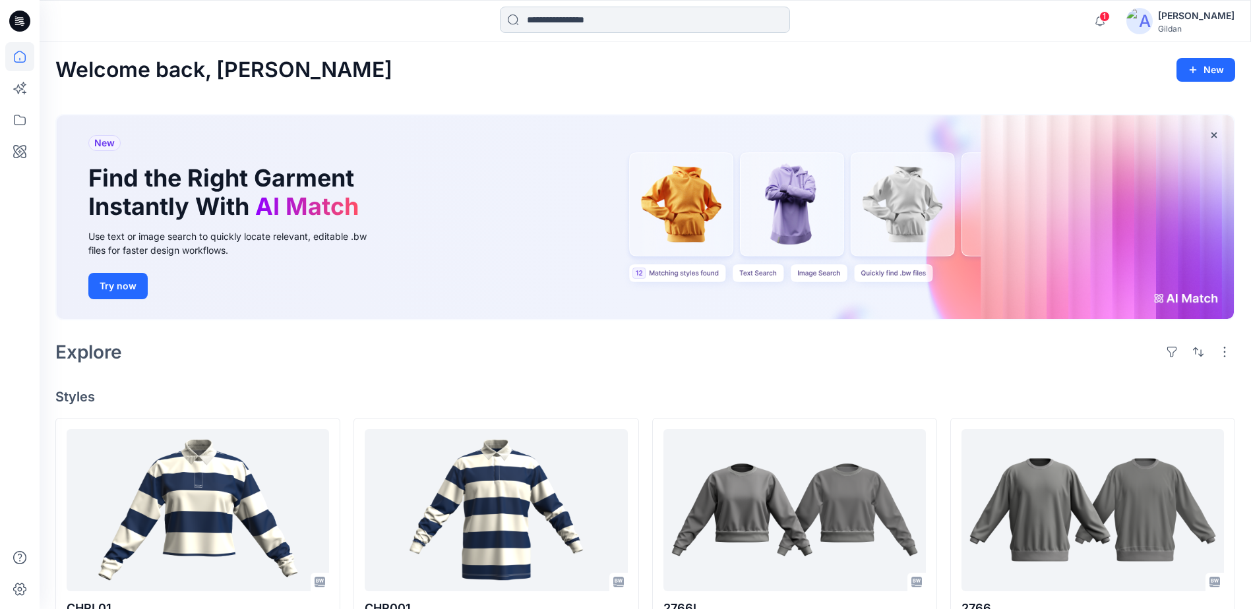
click at [593, 16] on input at bounding box center [645, 20] width 290 height 26
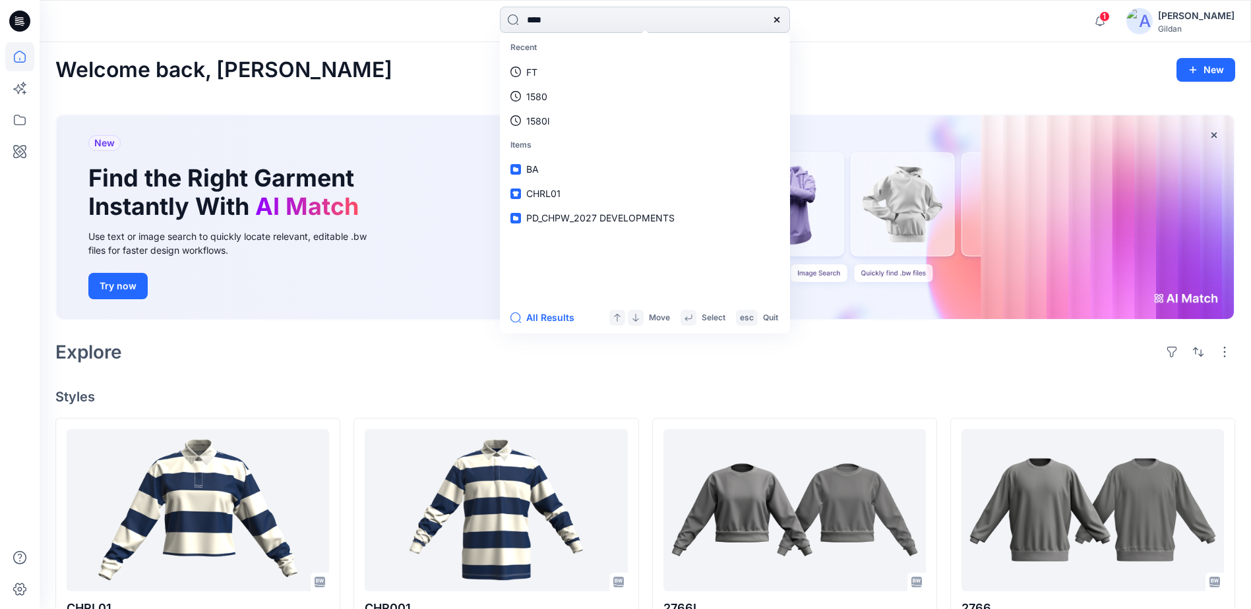
type input "****"
click at [565, 75] on mark "1183" at bounding box center [557, 72] width 24 height 15
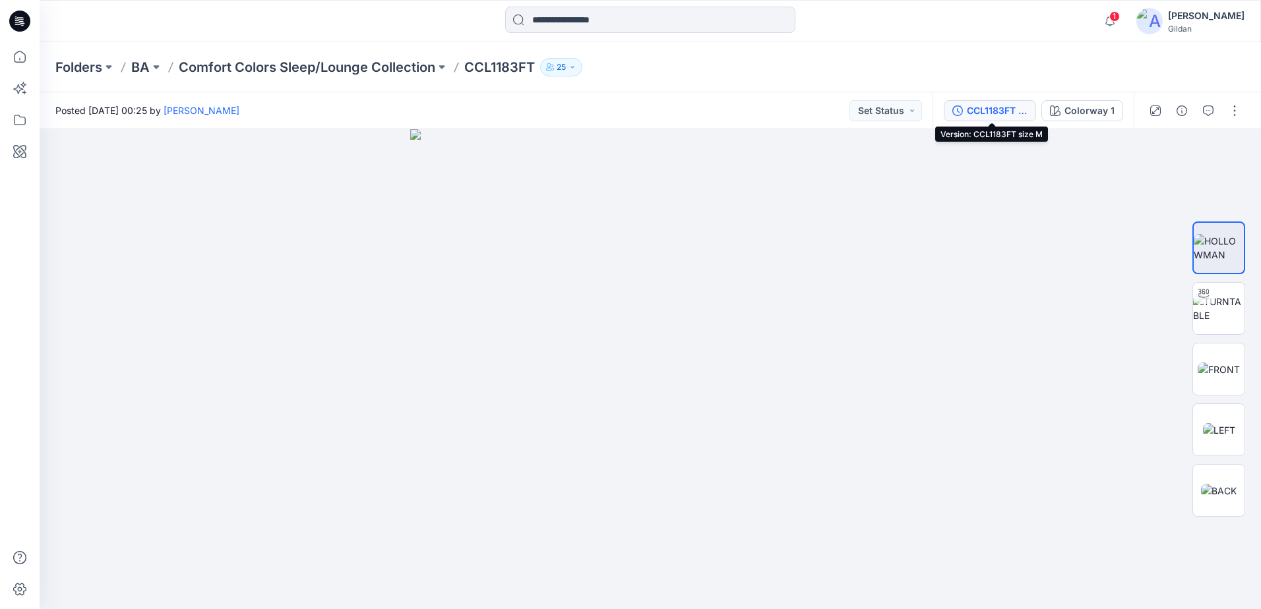
click at [991, 114] on div "CCL1183FT size M" at bounding box center [997, 111] width 61 height 15
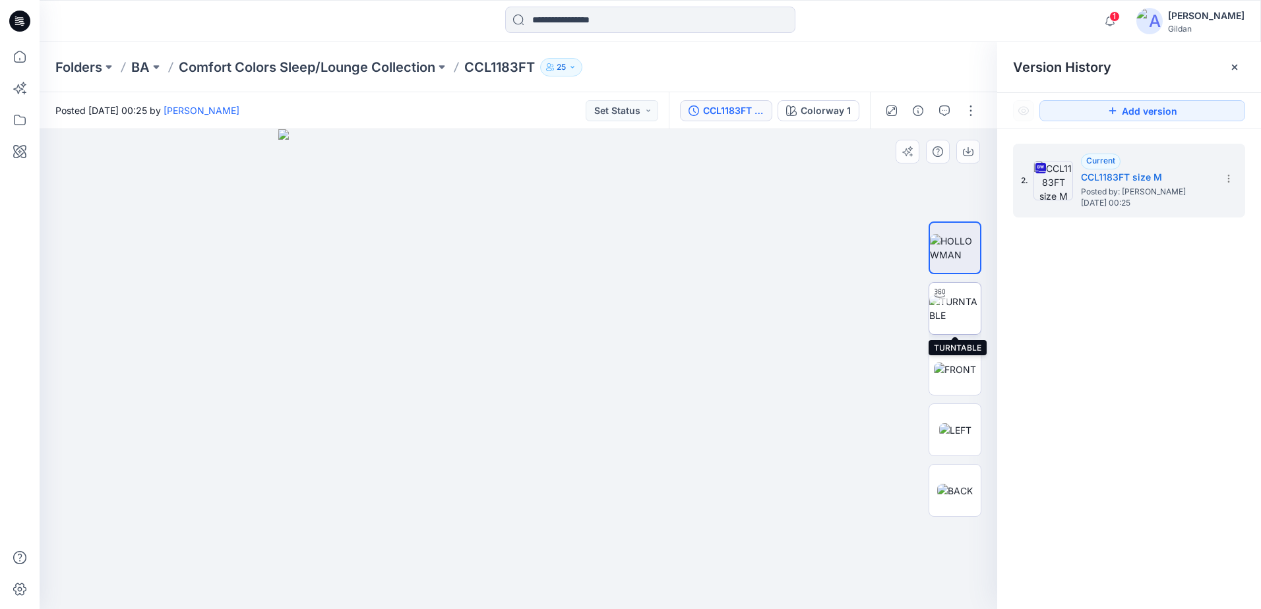
click at [954, 313] on img at bounding box center [954, 309] width 51 height 28
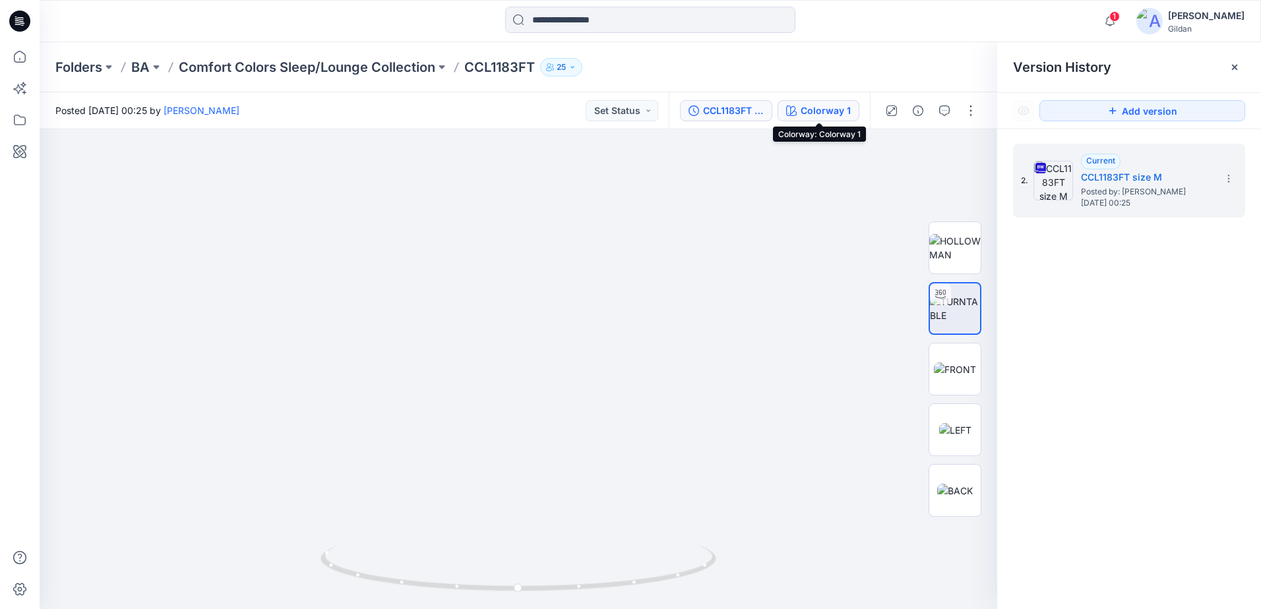
click at [815, 114] on div "Colorway 1" at bounding box center [826, 111] width 50 height 15
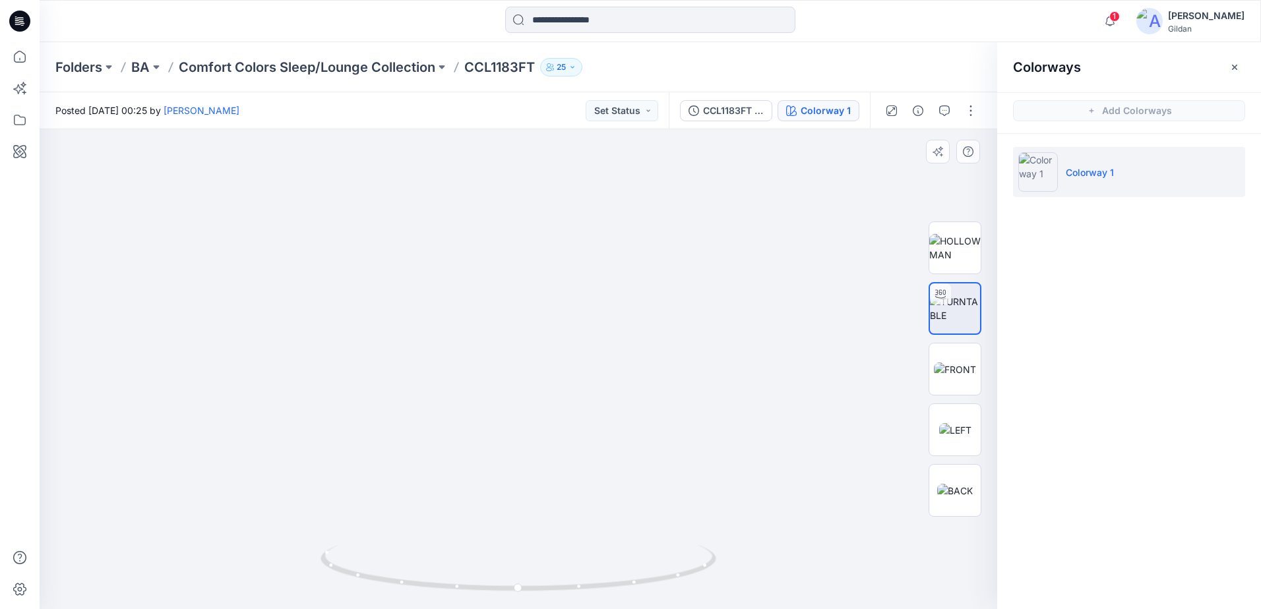
drag, startPoint x: 587, startPoint y: 277, endPoint x: 603, endPoint y: 373, distance: 97.6
click at [603, 373] on img at bounding box center [518, 341] width 809 height 538
drag, startPoint x: 681, startPoint y: 571, endPoint x: 522, endPoint y: 572, distance: 159.0
click at [522, 572] on icon at bounding box center [520, 569] width 399 height 49
drag, startPoint x: 625, startPoint y: 581, endPoint x: 810, endPoint y: 567, distance: 185.2
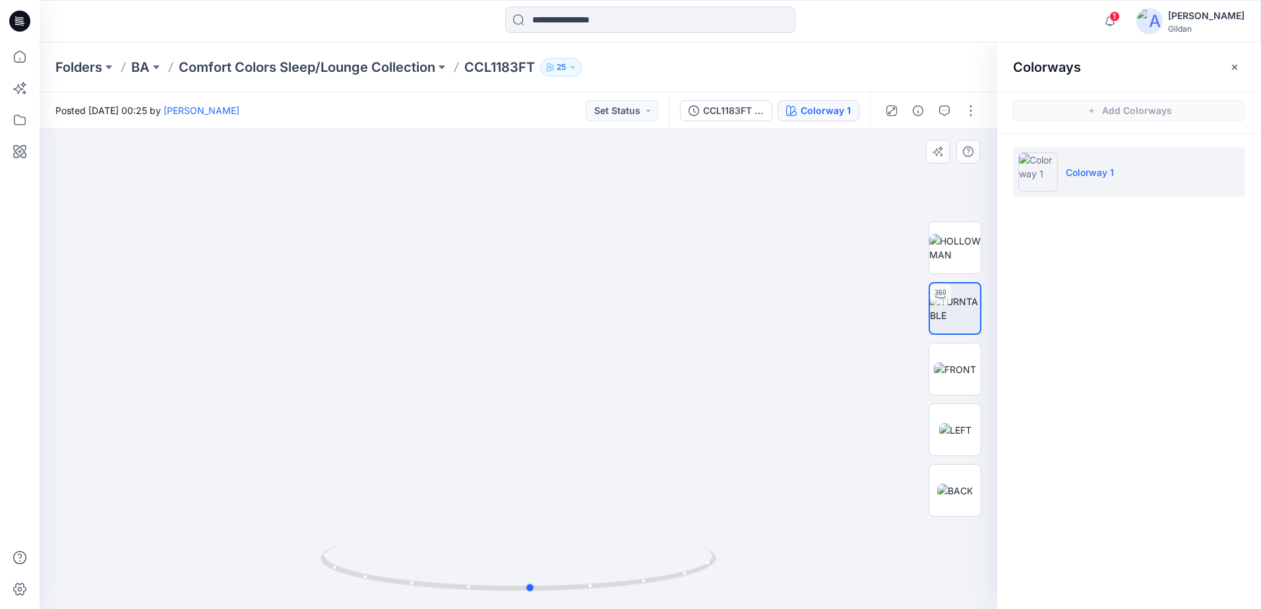
click at [810, 567] on div at bounding box center [519, 369] width 958 height 480
drag, startPoint x: 652, startPoint y: 576, endPoint x: 702, endPoint y: 581, distance: 49.7
click at [702, 578] on icon at bounding box center [520, 569] width 399 height 49
